Goal: Navigation & Orientation: Find specific page/section

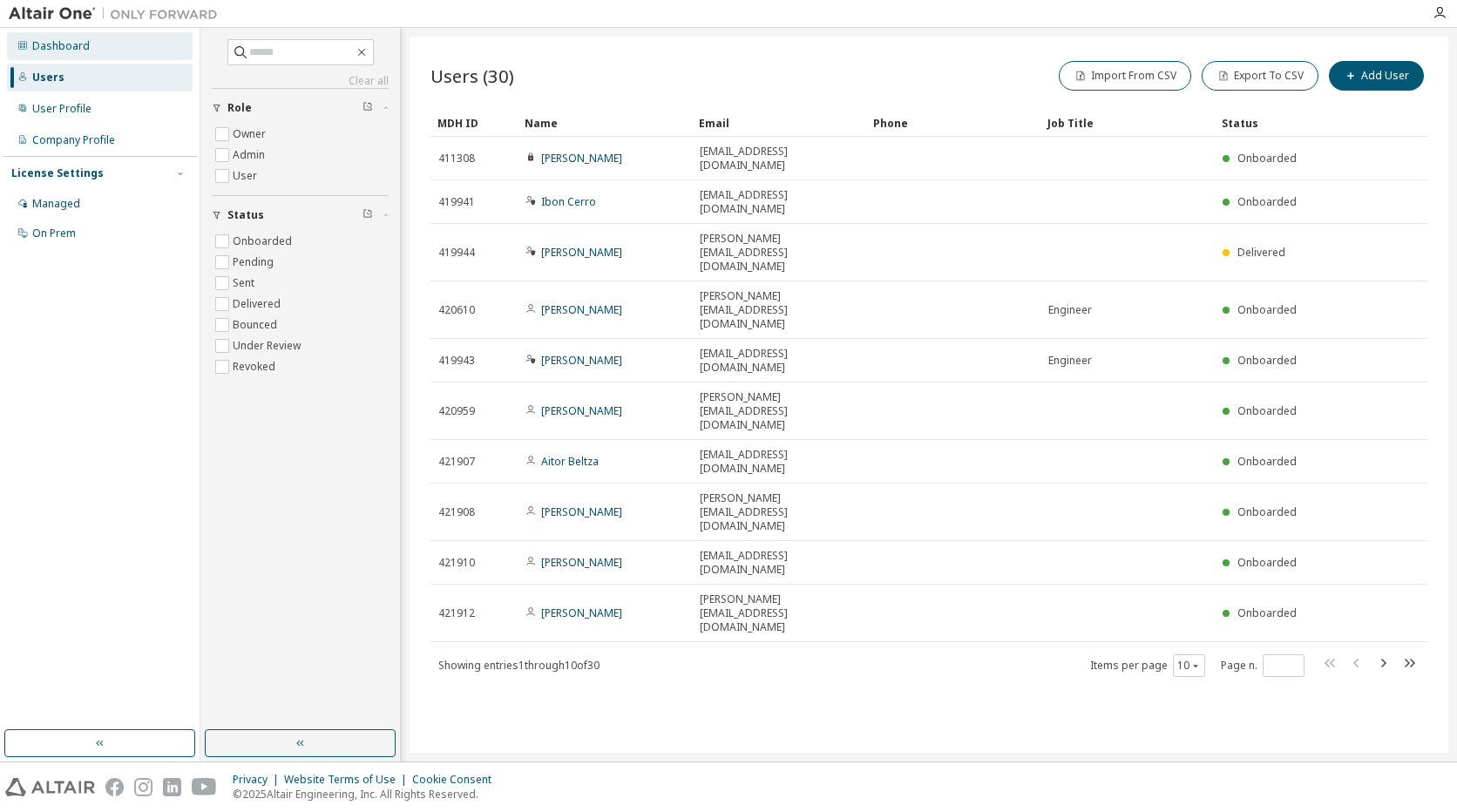
click at [62, 45] on div "Dashboard" at bounding box center [61, 46] width 57 height 14
